Goal: Task Accomplishment & Management: Manage account settings

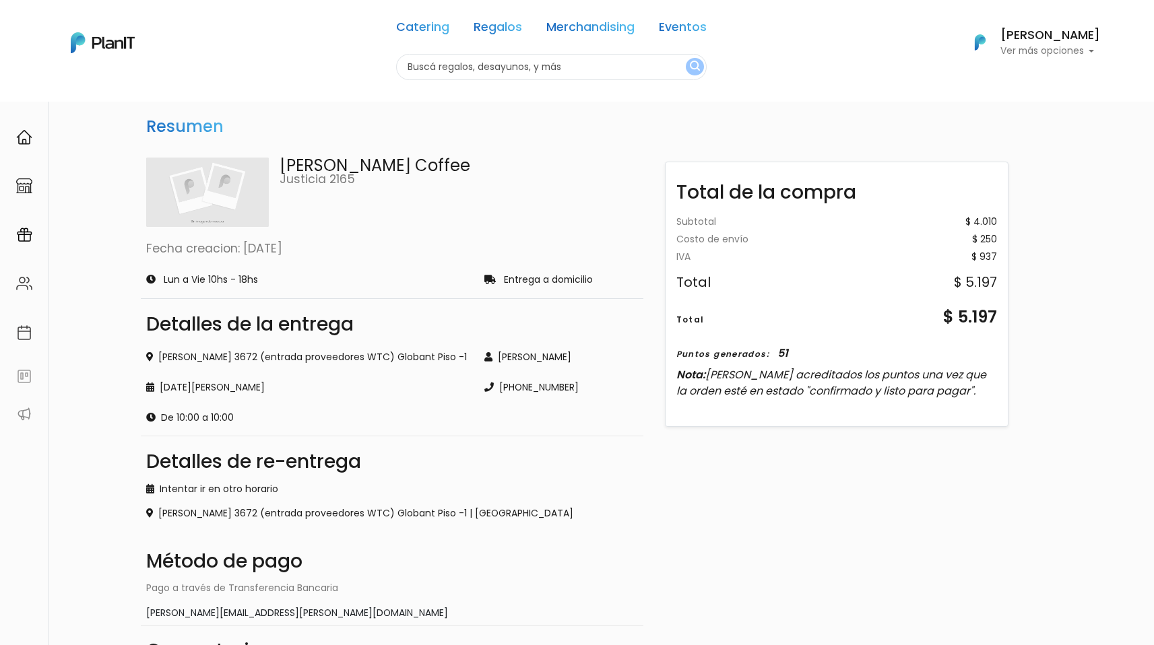
click at [1042, 46] on p "Ver más opciones" at bounding box center [1050, 50] width 100 height 9
click at [1020, 82] on span "Mis Compras" at bounding box center [1025, 79] width 69 height 15
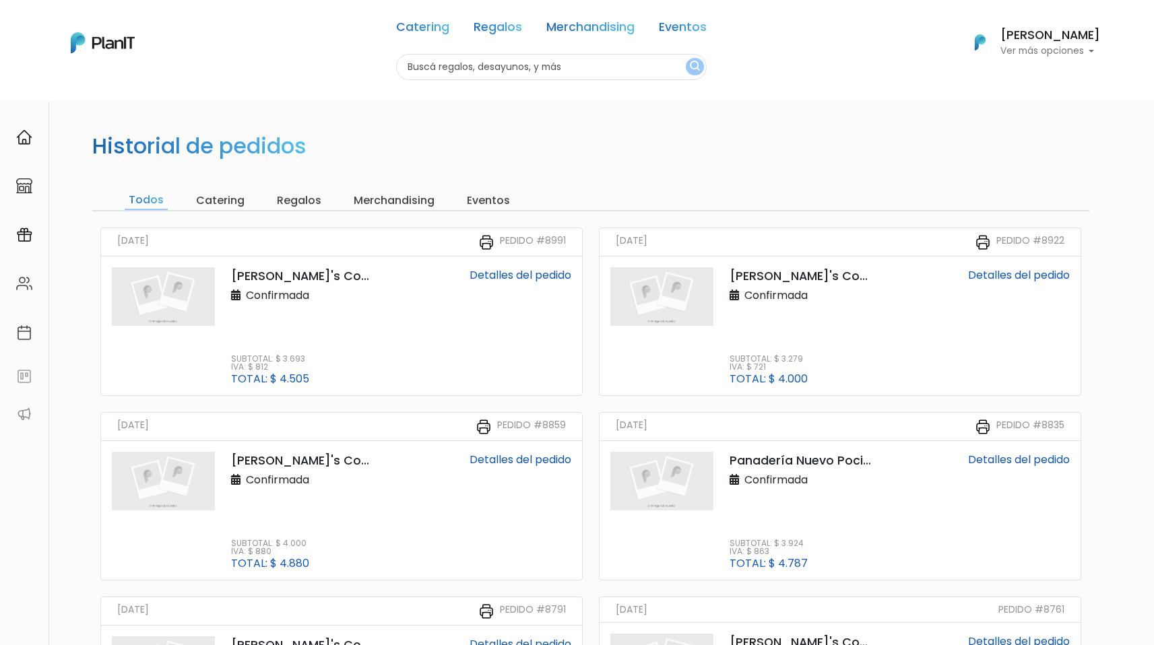
click at [1026, 277] on link "Detalles del pedido" at bounding box center [1019, 274] width 102 height 15
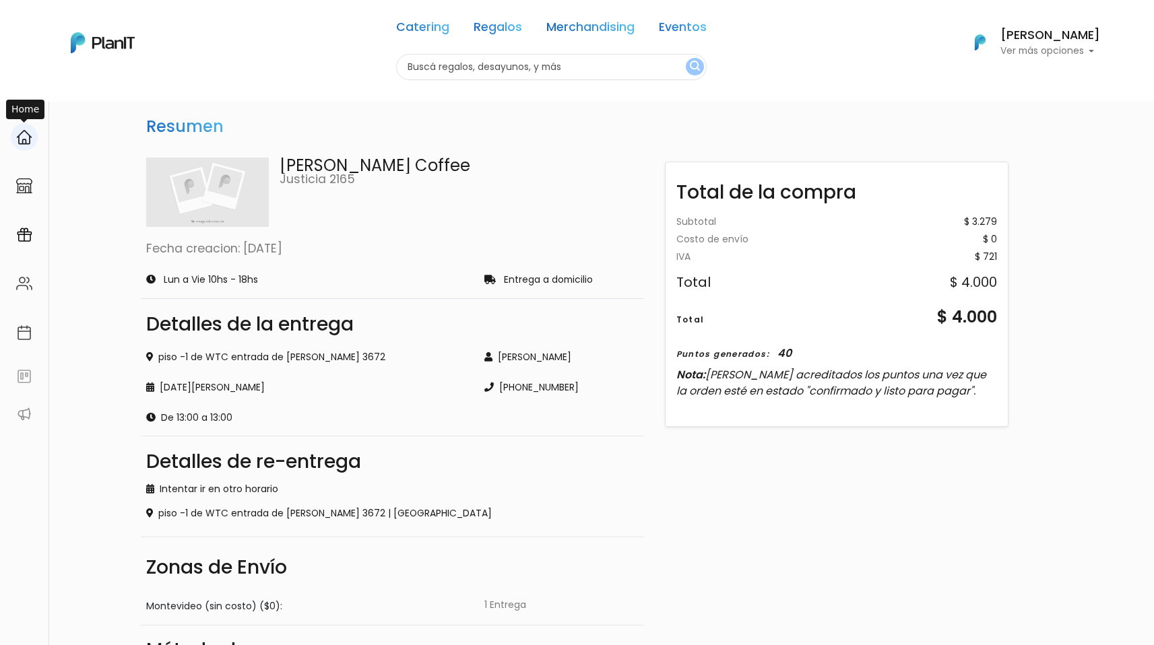
click at [22, 134] on img at bounding box center [24, 137] width 16 height 16
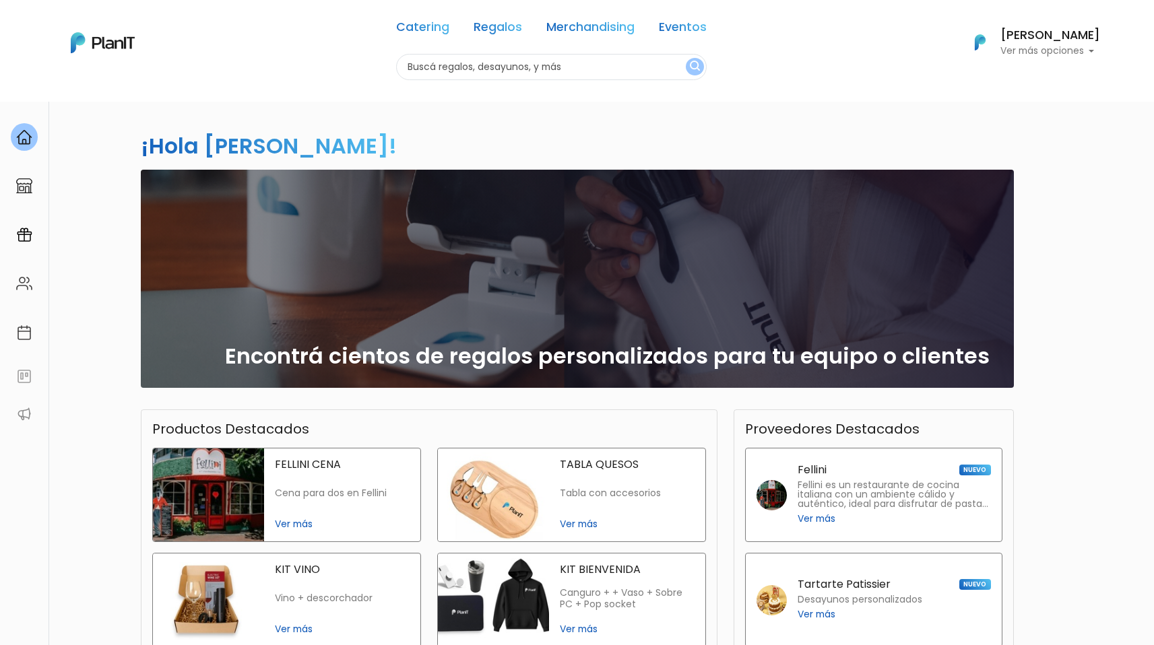
click at [1065, 46] on p "Ver más opciones" at bounding box center [1050, 50] width 100 height 9
click at [1032, 81] on span "Mis Compras" at bounding box center [1025, 79] width 69 height 15
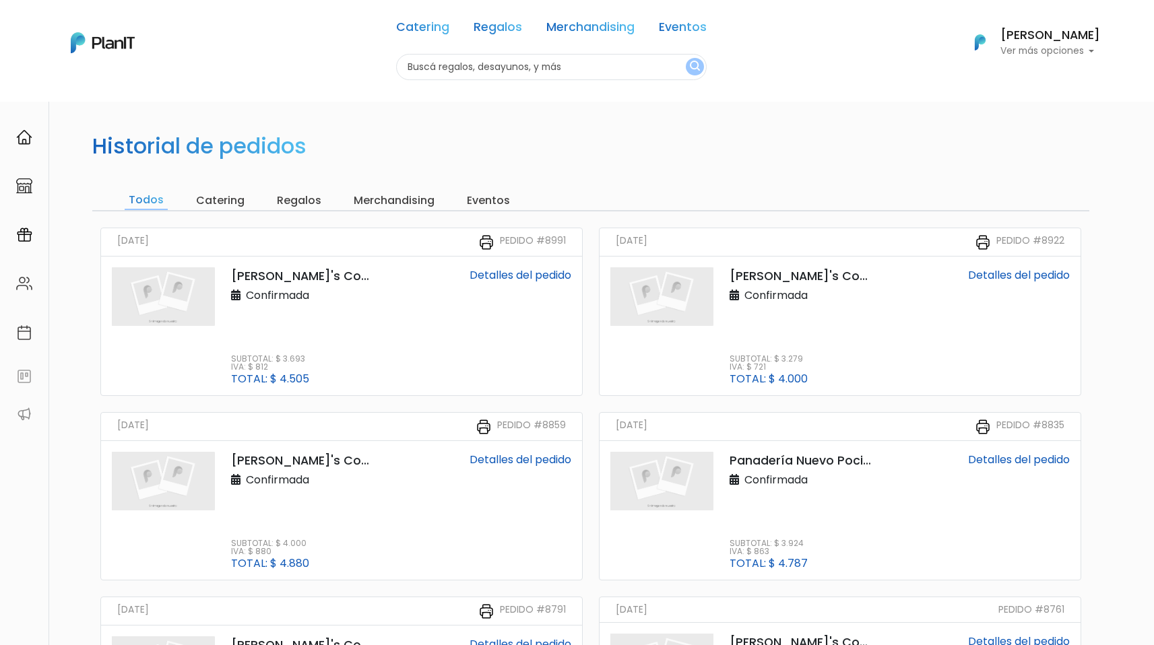
click at [549, 277] on link "Detalles del pedido" at bounding box center [520, 274] width 102 height 15
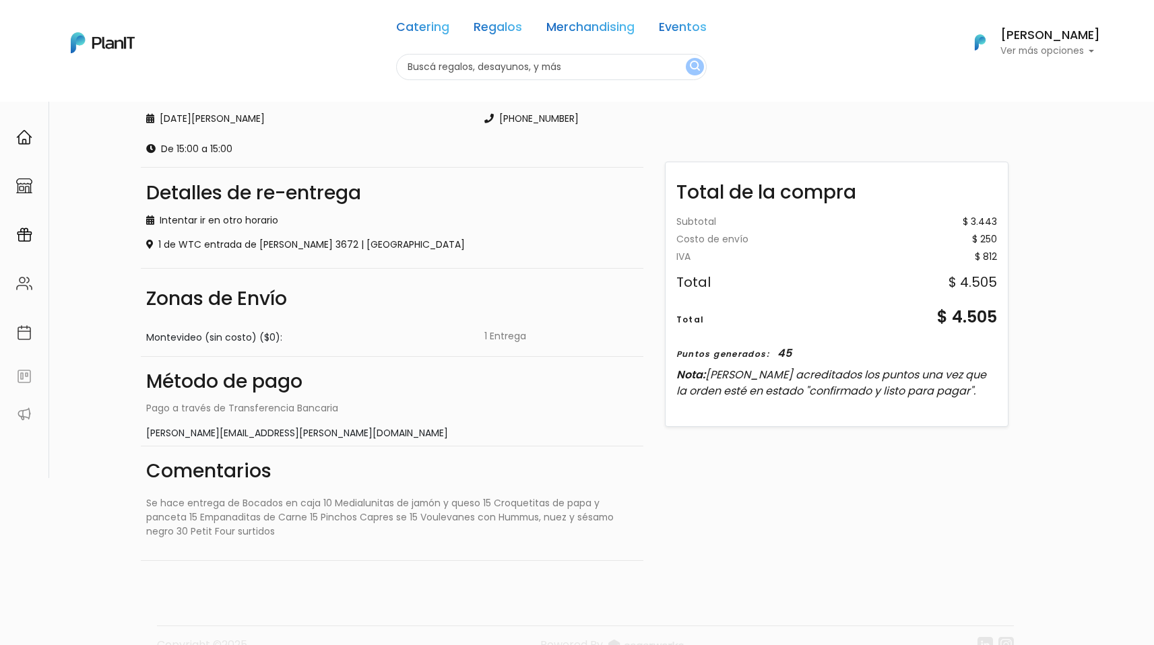
scroll to position [297, 0]
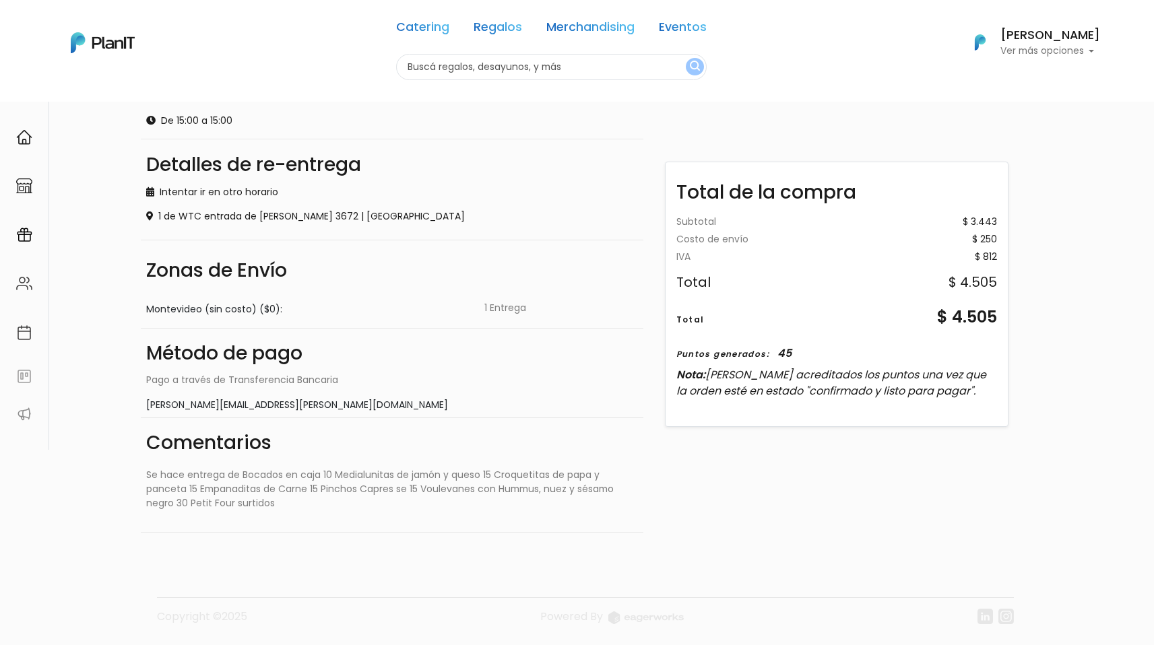
click at [1055, 50] on p "Ver más opciones" at bounding box center [1050, 50] width 100 height 9
click at [1045, 84] on span "Mis Compras" at bounding box center [1025, 79] width 69 height 15
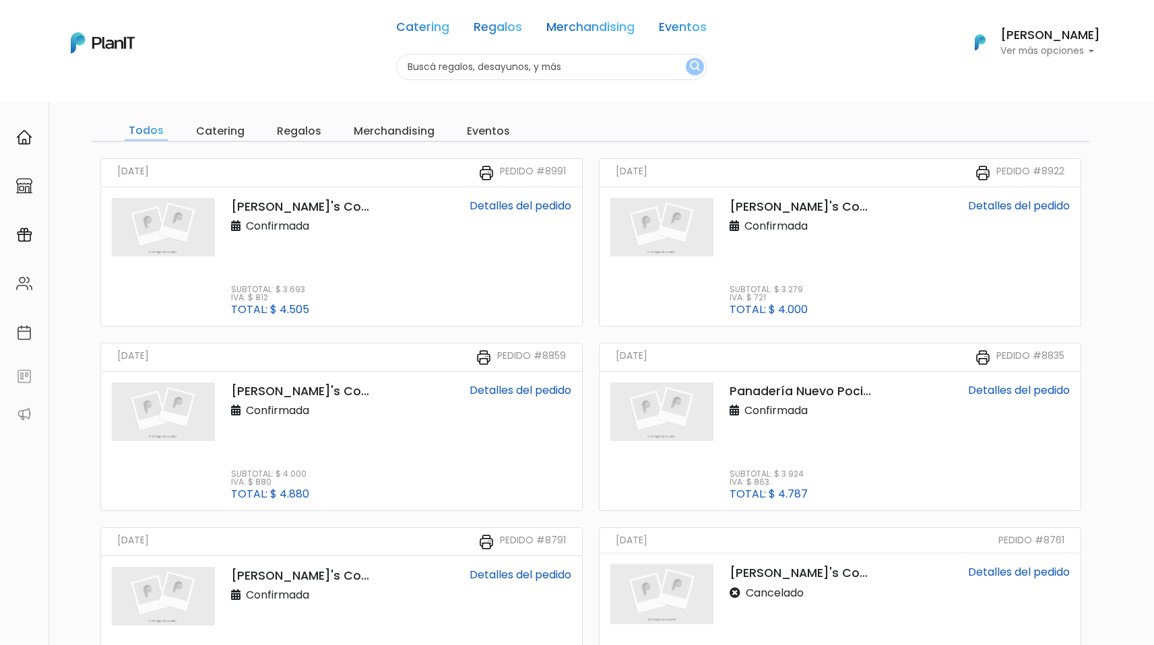
scroll to position [92, 0]
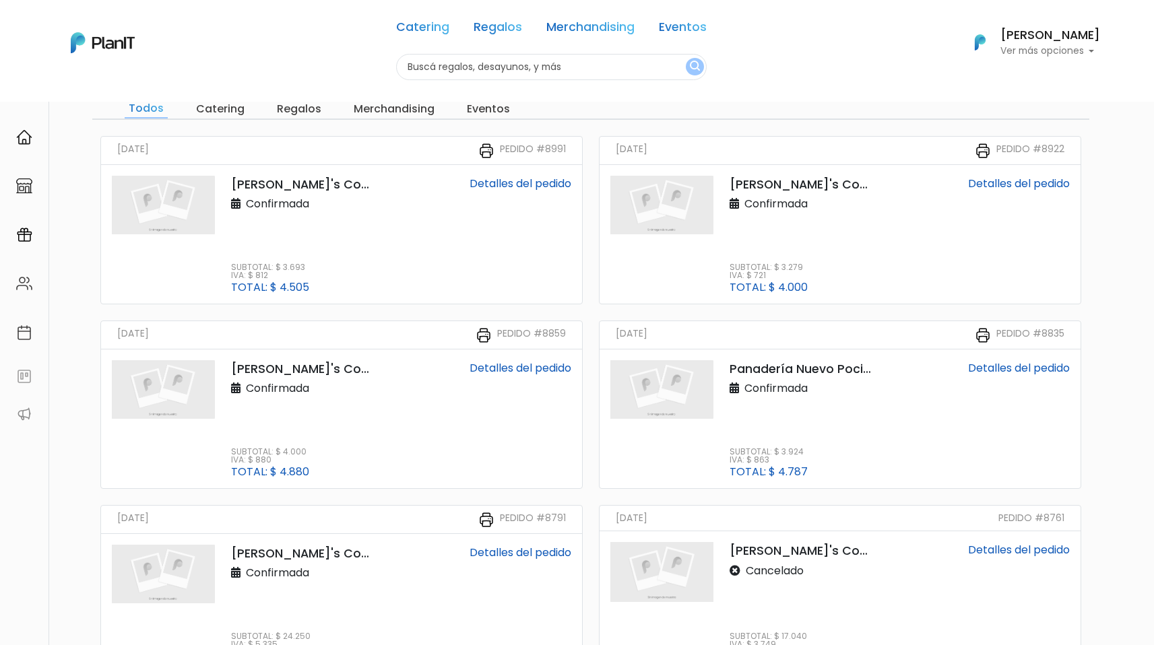
click at [500, 365] on link "Detalles del pedido" at bounding box center [520, 367] width 102 height 15
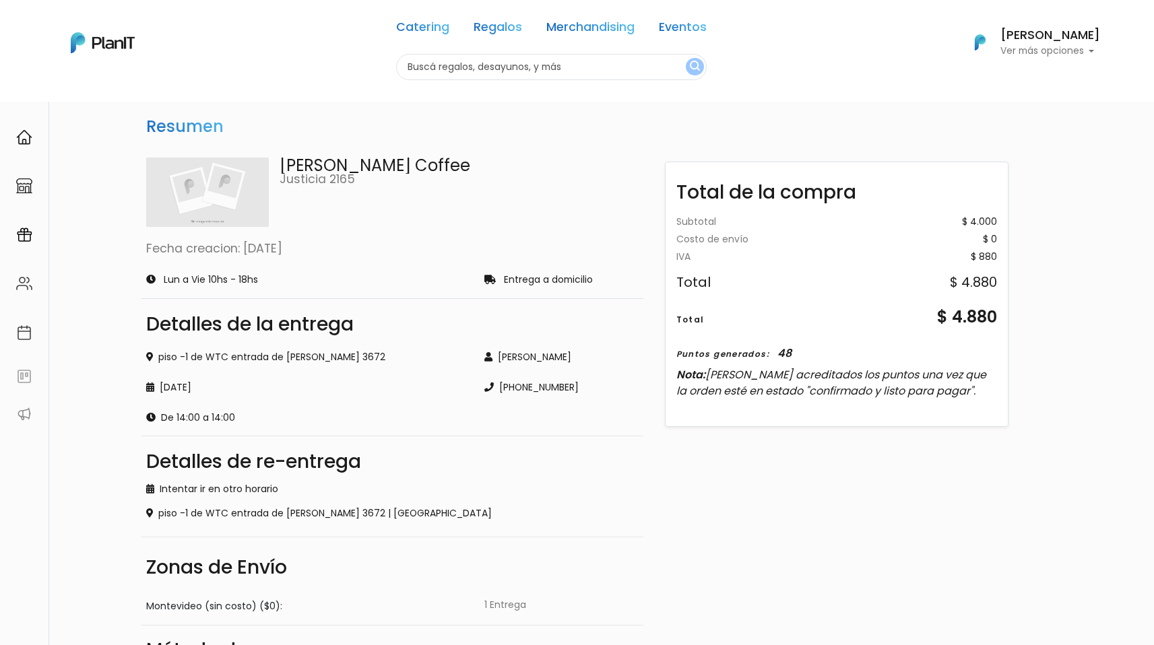
click at [1073, 50] on p "Ver más opciones" at bounding box center [1050, 50] width 100 height 9
click at [1024, 81] on span "Mis Compras" at bounding box center [1025, 79] width 69 height 15
